Goal: Transaction & Acquisition: Book appointment/travel/reservation

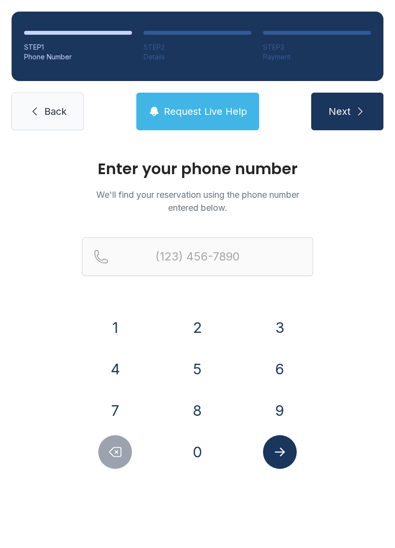
click at [279, 322] on button "3" at bounding box center [280, 328] width 34 height 34
click at [204, 366] on button "5" at bounding box center [198, 369] width 34 height 34
click at [204, 323] on button "2" at bounding box center [198, 328] width 34 height 34
click at [203, 326] on button "2" at bounding box center [198, 328] width 34 height 34
click at [117, 406] on button "7" at bounding box center [115, 410] width 34 height 34
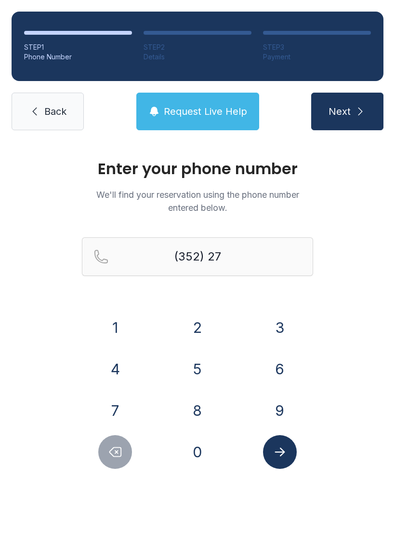
click at [199, 407] on button "8" at bounding box center [198, 410] width 34 height 34
click at [202, 452] on button "0" at bounding box center [198, 452] width 34 height 34
click at [296, 365] on button "6" at bounding box center [280, 369] width 34 height 34
click at [196, 365] on button "5" at bounding box center [198, 369] width 34 height 34
click at [274, 321] on button "3" at bounding box center [280, 328] width 34 height 34
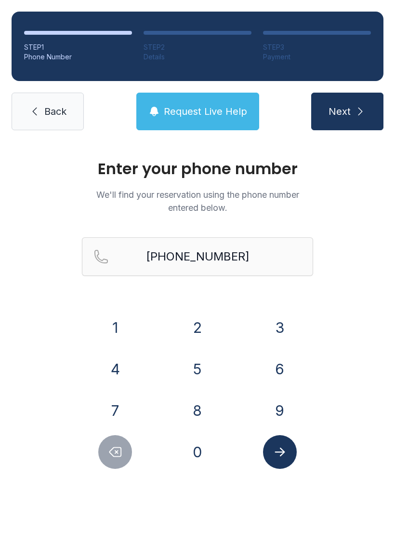
click at [277, 458] on icon "Submit lookup form" at bounding box center [280, 452] width 14 height 14
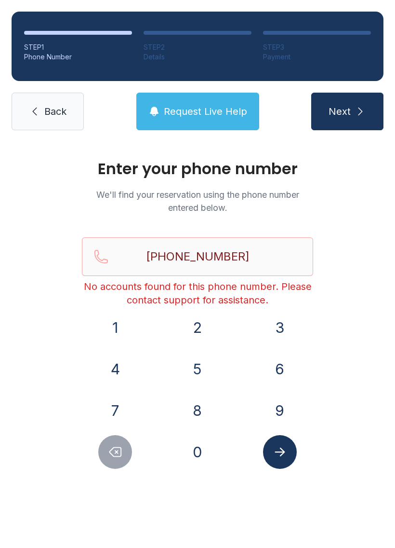
click at [271, 450] on button "Submit lookup form" at bounding box center [280, 452] width 34 height 34
click at [354, 109] on button "Next" at bounding box center [347, 112] width 72 height 38
click at [269, 260] on input "[PHONE_NUMBER]" at bounding box center [197, 256] width 231 height 39
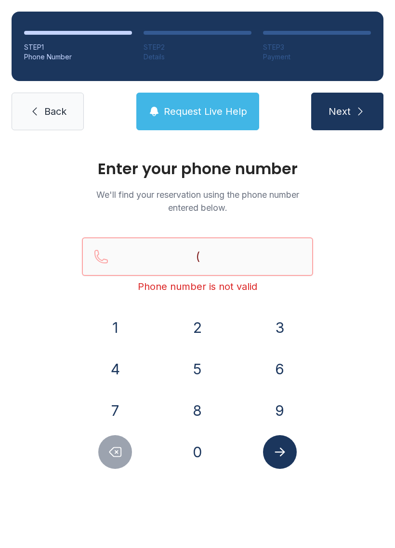
type input "("
click at [205, 95] on button "Request Live Help" at bounding box center [197, 112] width 123 height 38
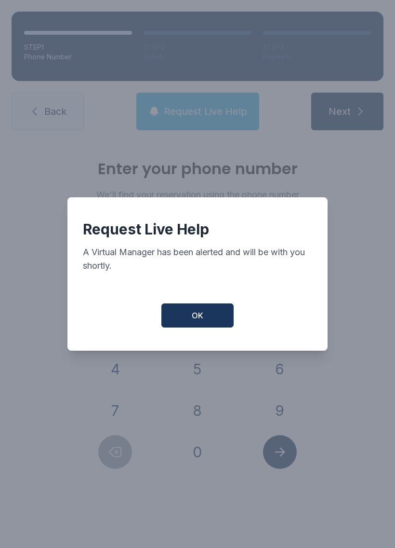
click at [203, 327] on button "OK" at bounding box center [198, 315] width 72 height 24
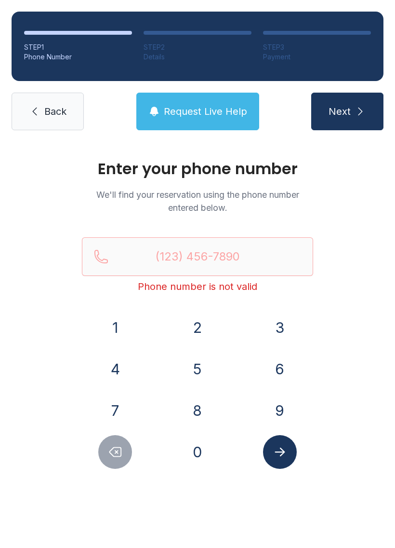
click at [50, 114] on span "Back" at bounding box center [55, 112] width 22 height 14
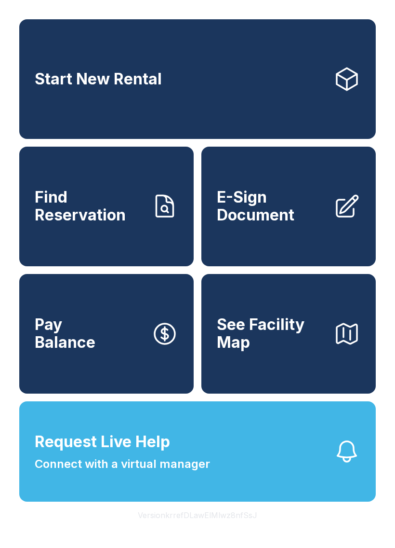
click at [289, 74] on link "Start New Rental" at bounding box center [197, 79] width 357 height 120
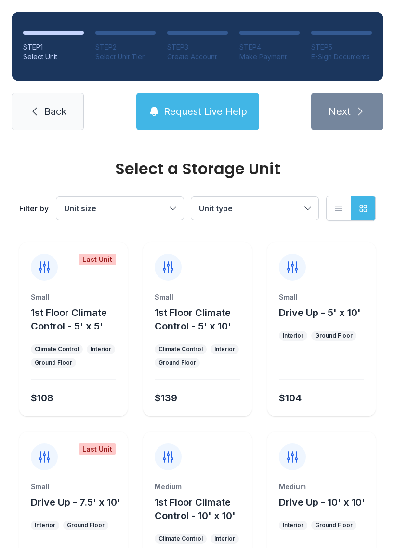
click at [277, 203] on span "Unit type" at bounding box center [250, 209] width 102 height 12
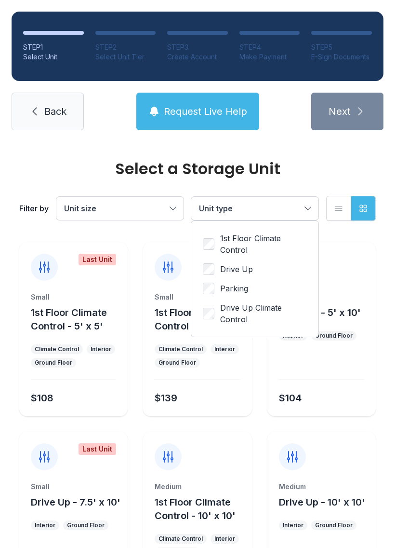
click at [302, 203] on button "Unit type" at bounding box center [254, 208] width 127 height 23
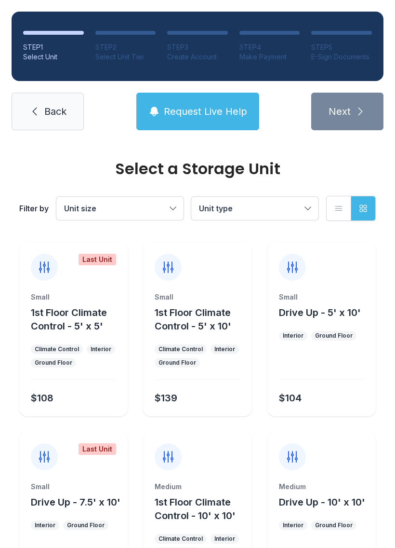
click at [45, 117] on span "Back" at bounding box center [55, 112] width 22 height 14
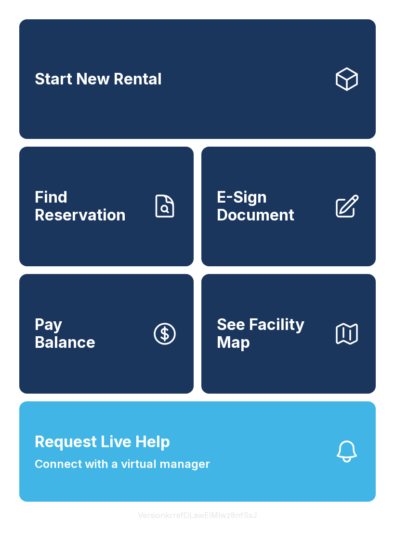
click at [239, 97] on link "Start New Rental" at bounding box center [197, 79] width 357 height 120
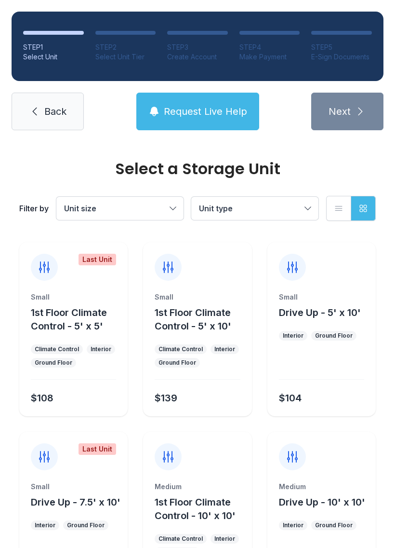
click at [143, 200] on button "Unit size" at bounding box center [119, 208] width 127 height 23
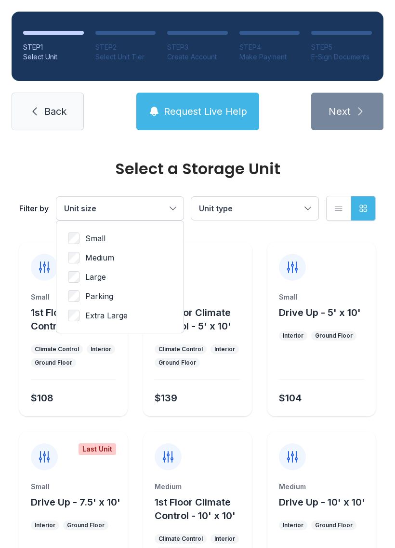
click at [145, 201] on button "Unit size" at bounding box center [119, 208] width 127 height 23
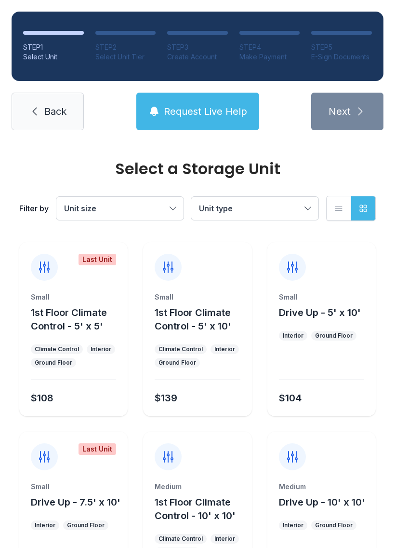
click at [337, 207] on icon "button" at bounding box center [339, 208] width 10 height 10
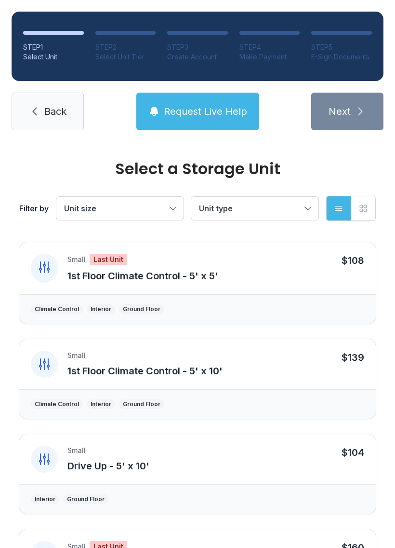
click at [327, 210] on button "List view" at bounding box center [338, 208] width 25 height 25
click at [361, 209] on icon "button" at bounding box center [363, 208] width 7 height 7
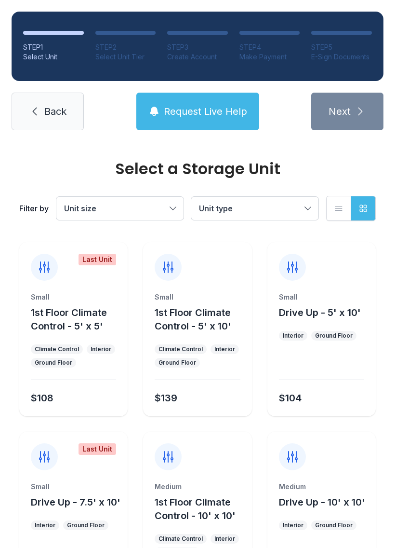
click at [50, 110] on span "Back" at bounding box center [55, 112] width 22 height 14
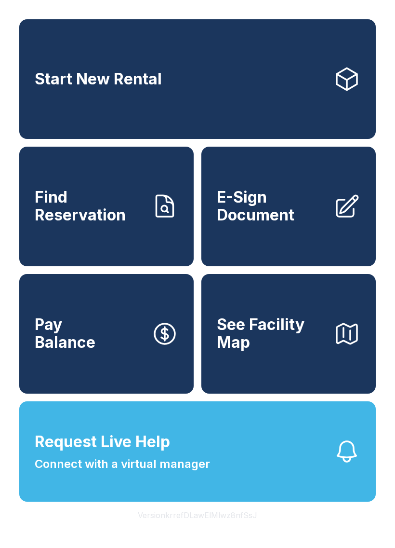
click at [304, 84] on link "Start New Rental" at bounding box center [197, 79] width 357 height 120
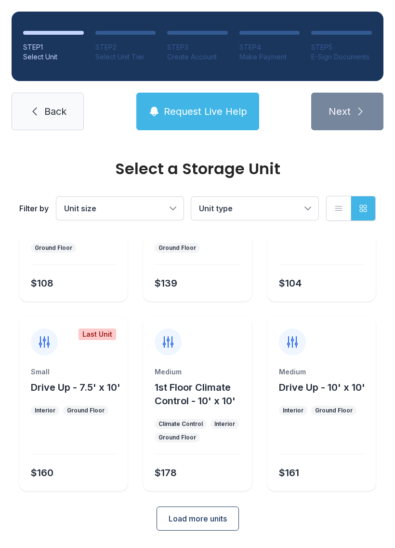
click at [202, 529] on button "Load more units" at bounding box center [198, 518] width 82 height 24
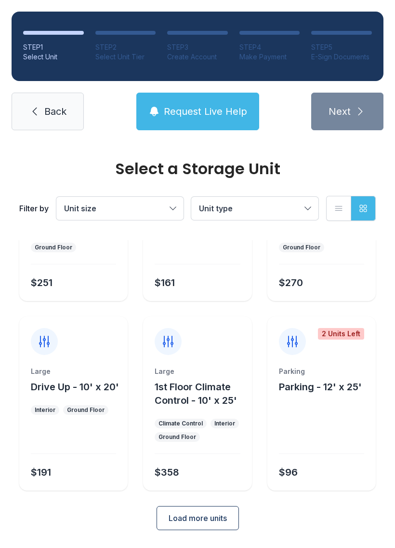
scroll to position [494, 0]
click at [209, 517] on span "Load more units" at bounding box center [198, 519] width 58 height 12
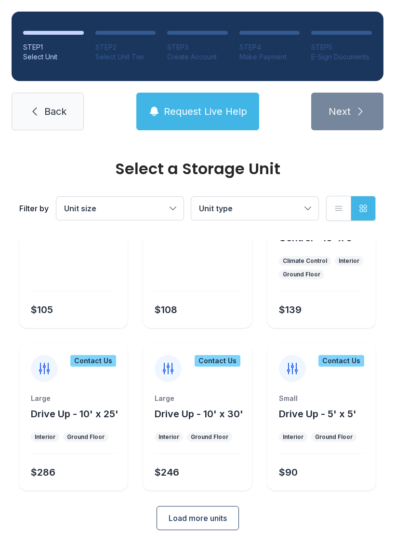
scroll to position [846, 0]
click at [209, 520] on span "Load more units" at bounding box center [198, 519] width 58 height 12
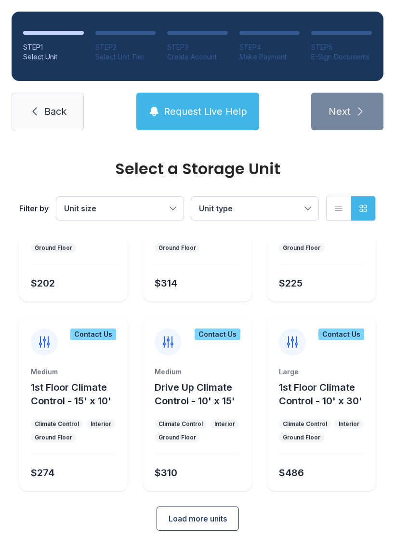
click at [195, 527] on button "Load more units" at bounding box center [198, 518] width 82 height 24
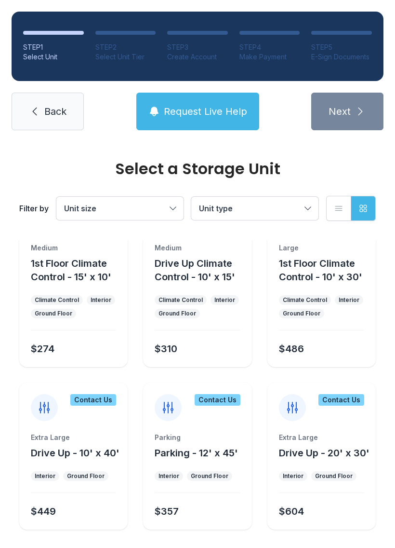
scroll to position [1348, 0]
click at [41, 115] on link "Back" at bounding box center [48, 112] width 72 height 38
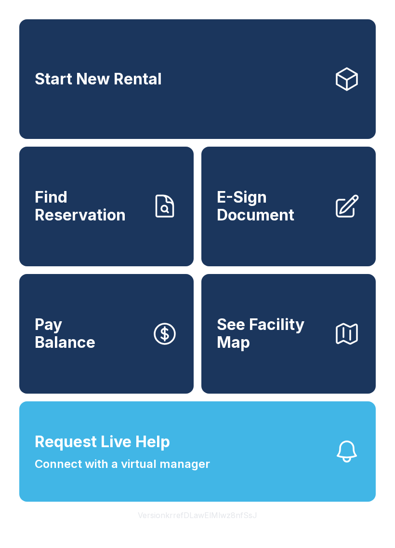
click at [209, 456] on span "Request Live Help Connect with a virtual manager" at bounding box center [123, 451] width 176 height 42
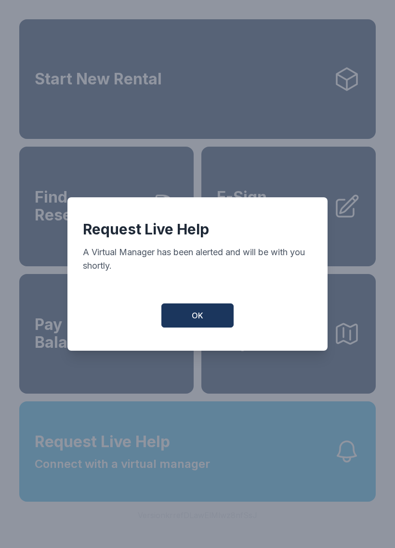
click at [205, 320] on button "OK" at bounding box center [198, 315] width 72 height 24
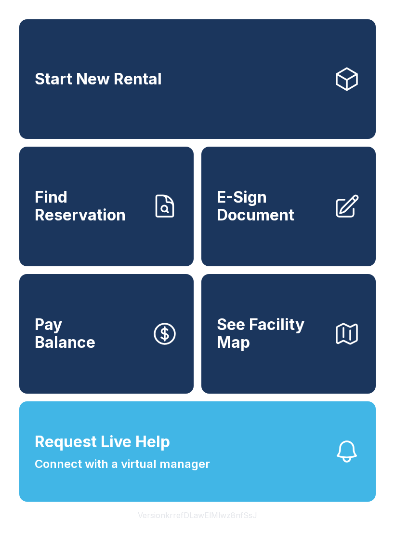
click at [237, 481] on button "Request Live Help Connect with a virtual manager" at bounding box center [197, 451] width 357 height 100
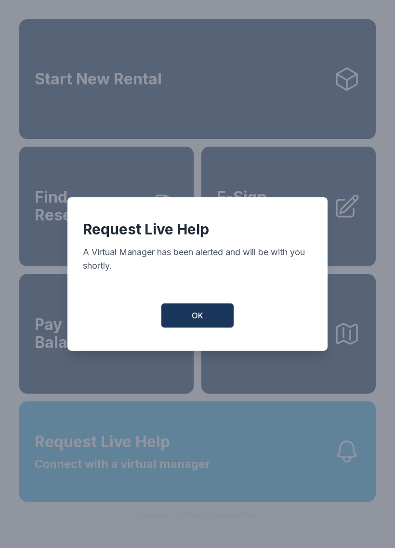
click at [189, 313] on button "OK" at bounding box center [198, 315] width 72 height 24
